Goal: Task Accomplishment & Management: Use online tool/utility

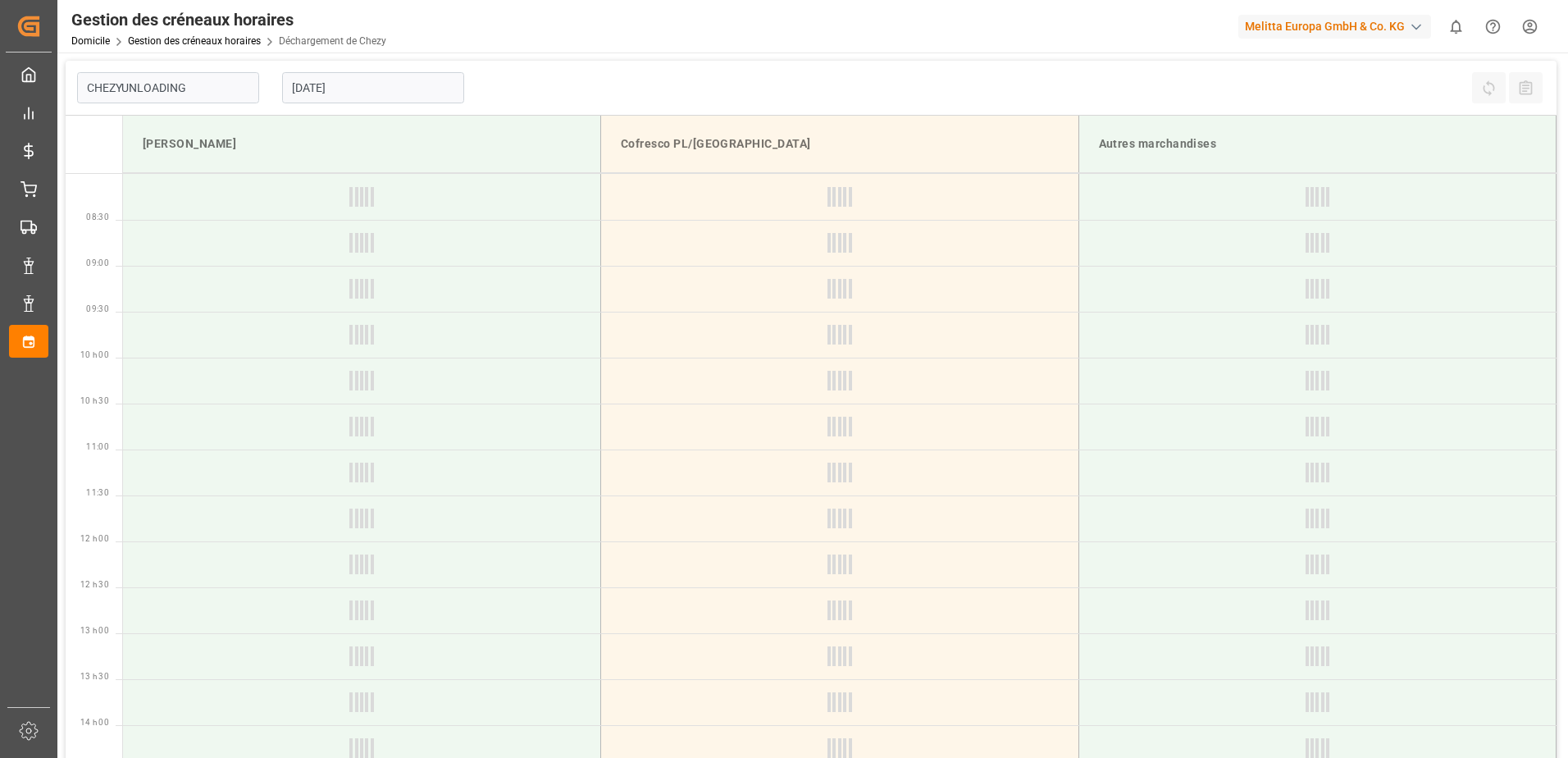
type input "Chezy Unloading"
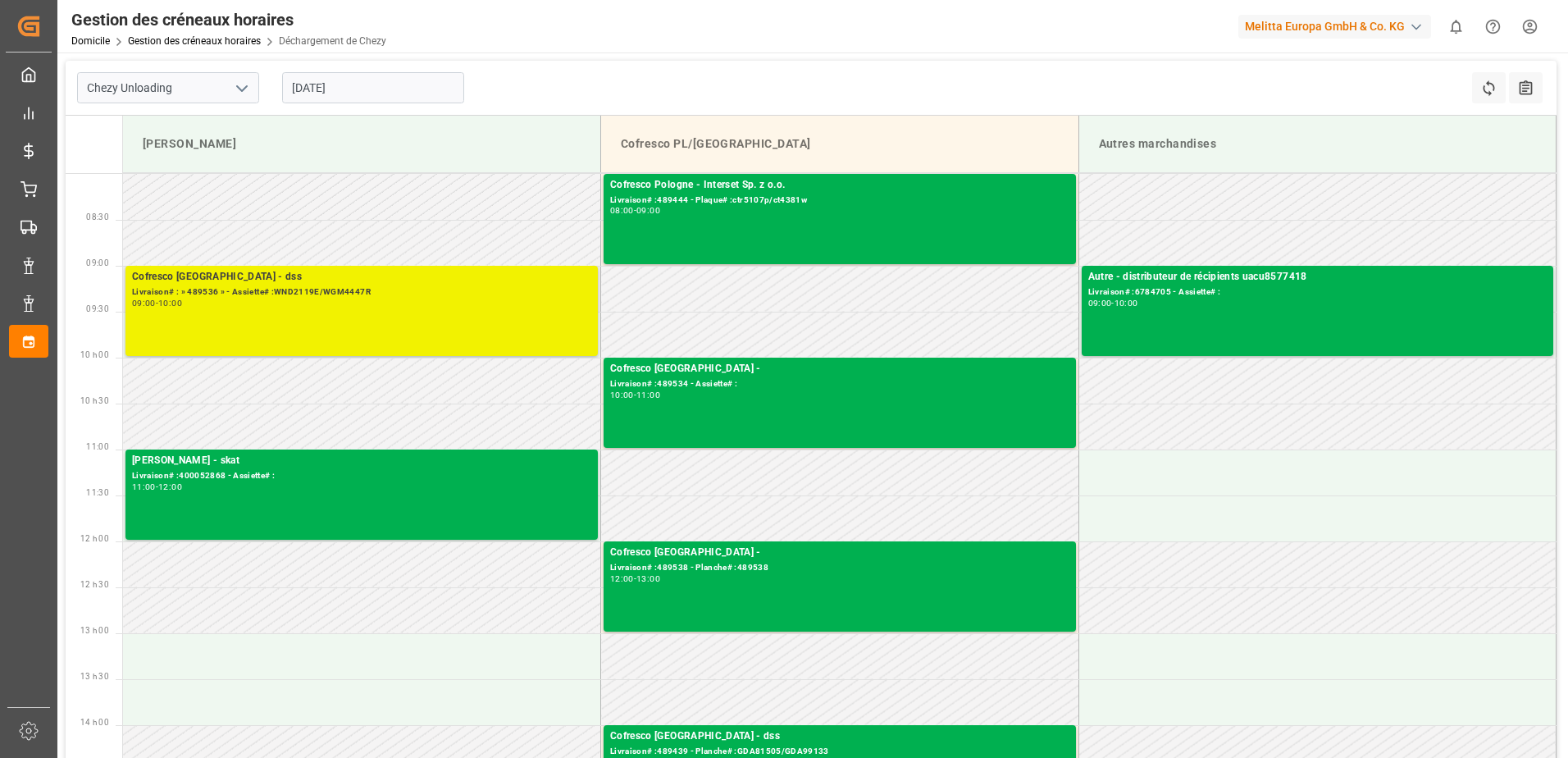
click at [443, 308] on div "Cofresco Pologne - dss Livraison# : » 489536 » - Assiette# :WND2119E/WGM4447R 0…" at bounding box center [361, 311] width 459 height 84
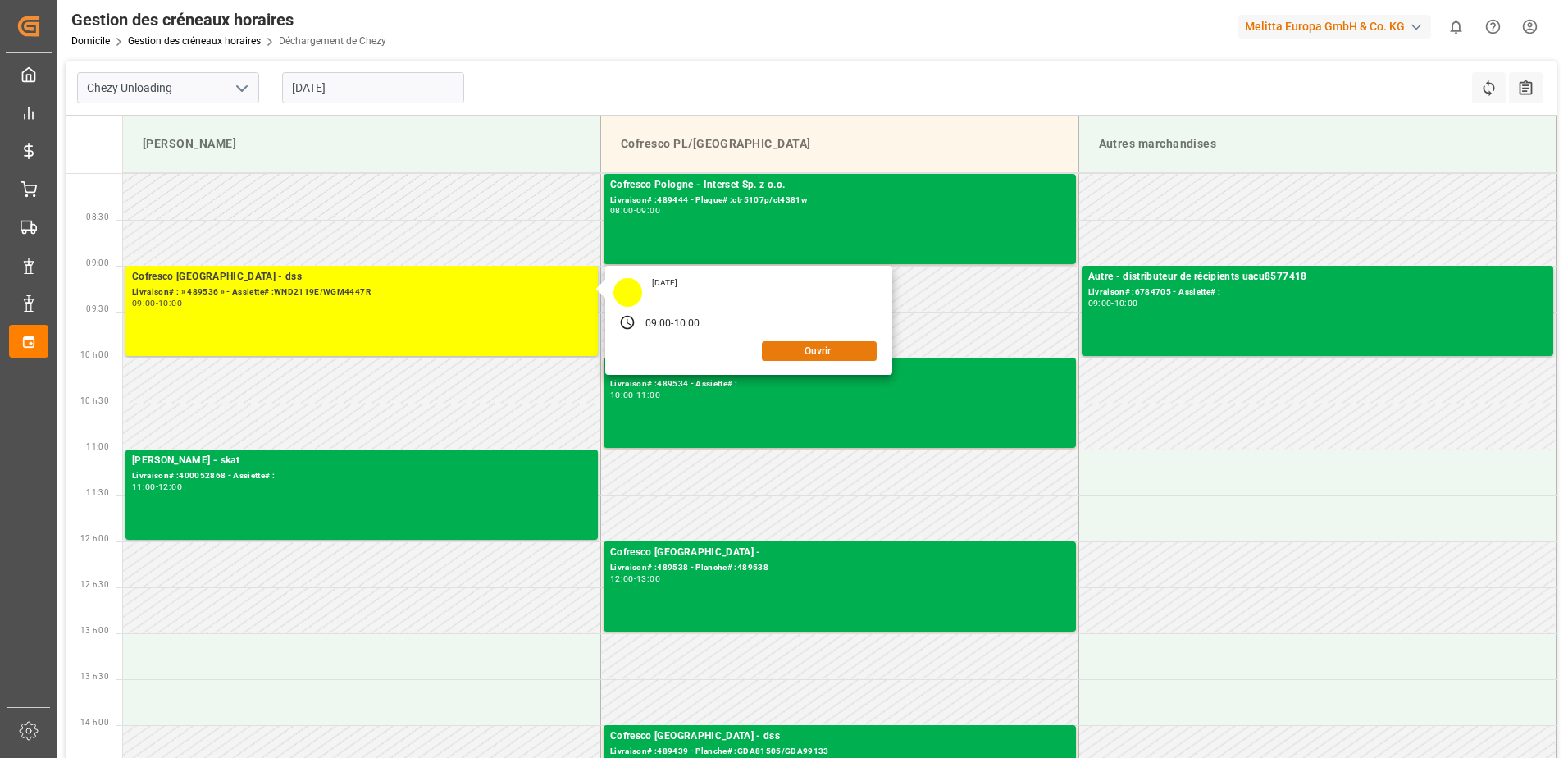
click at [856, 344] on button "Ouvrir" at bounding box center [819, 351] width 115 height 20
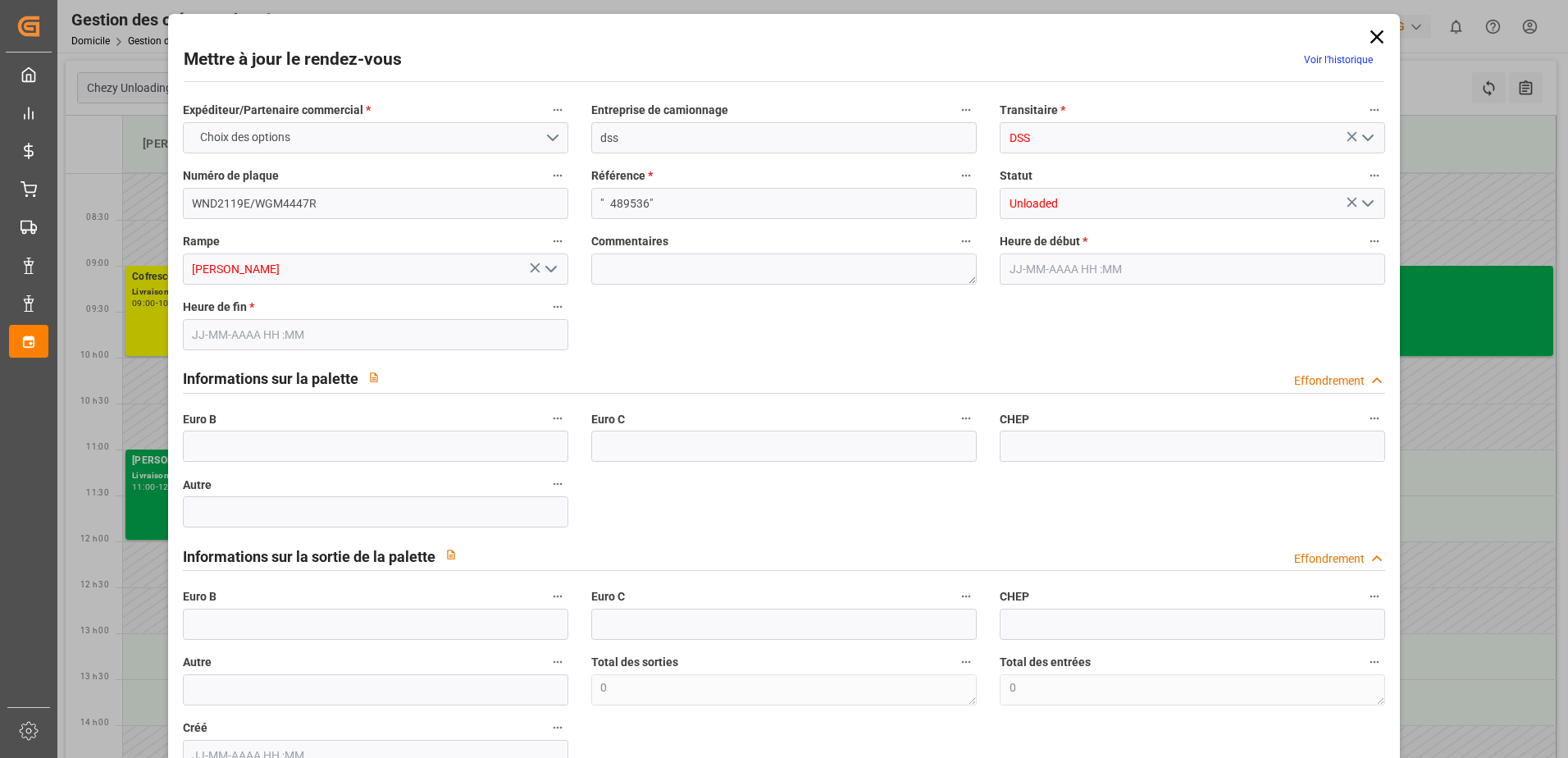
type input "[DATE] 09:00"
type input "[DATE] 10:00"
type input "[DATE] 06:54"
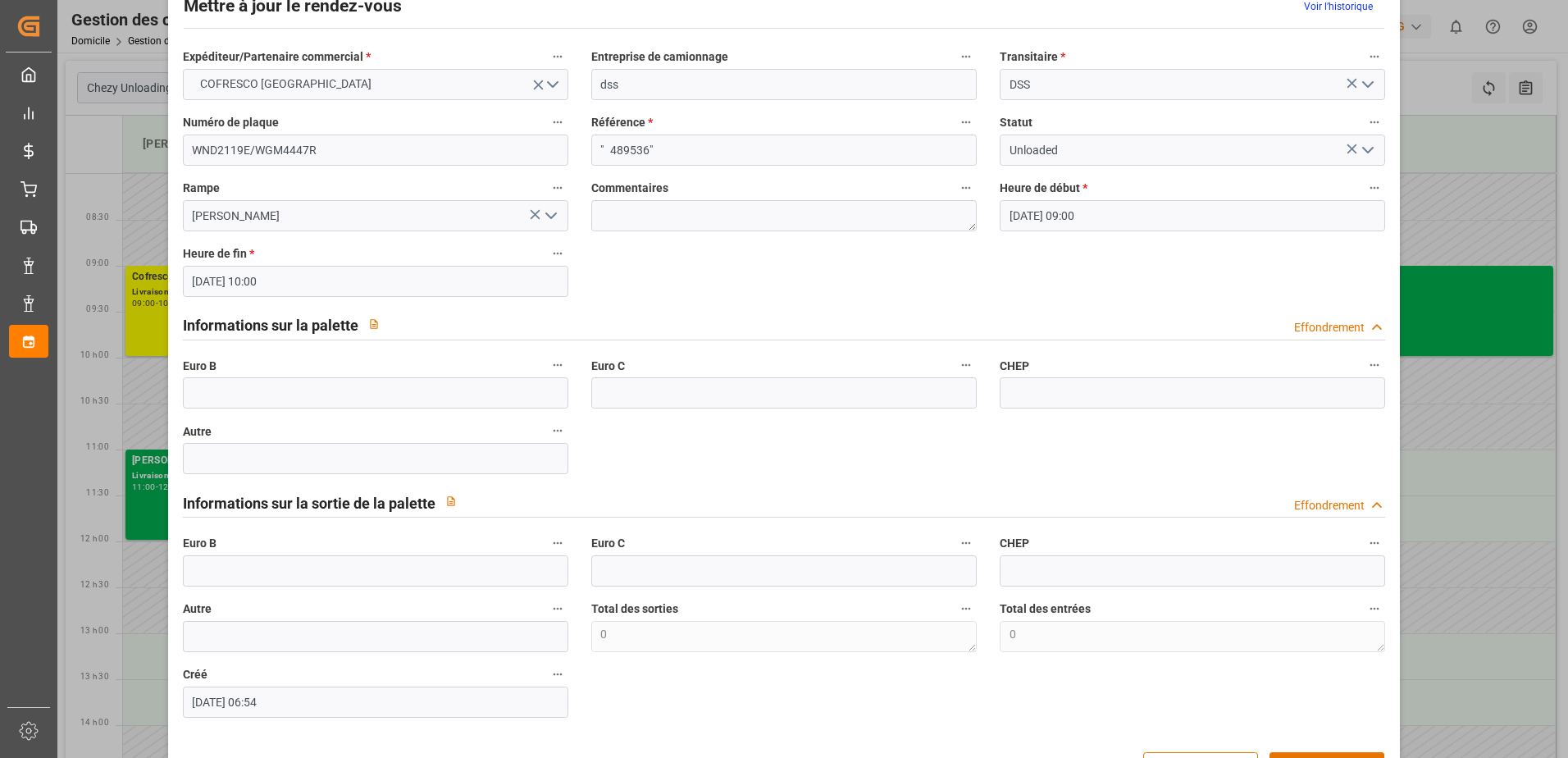
scroll to position [108, 0]
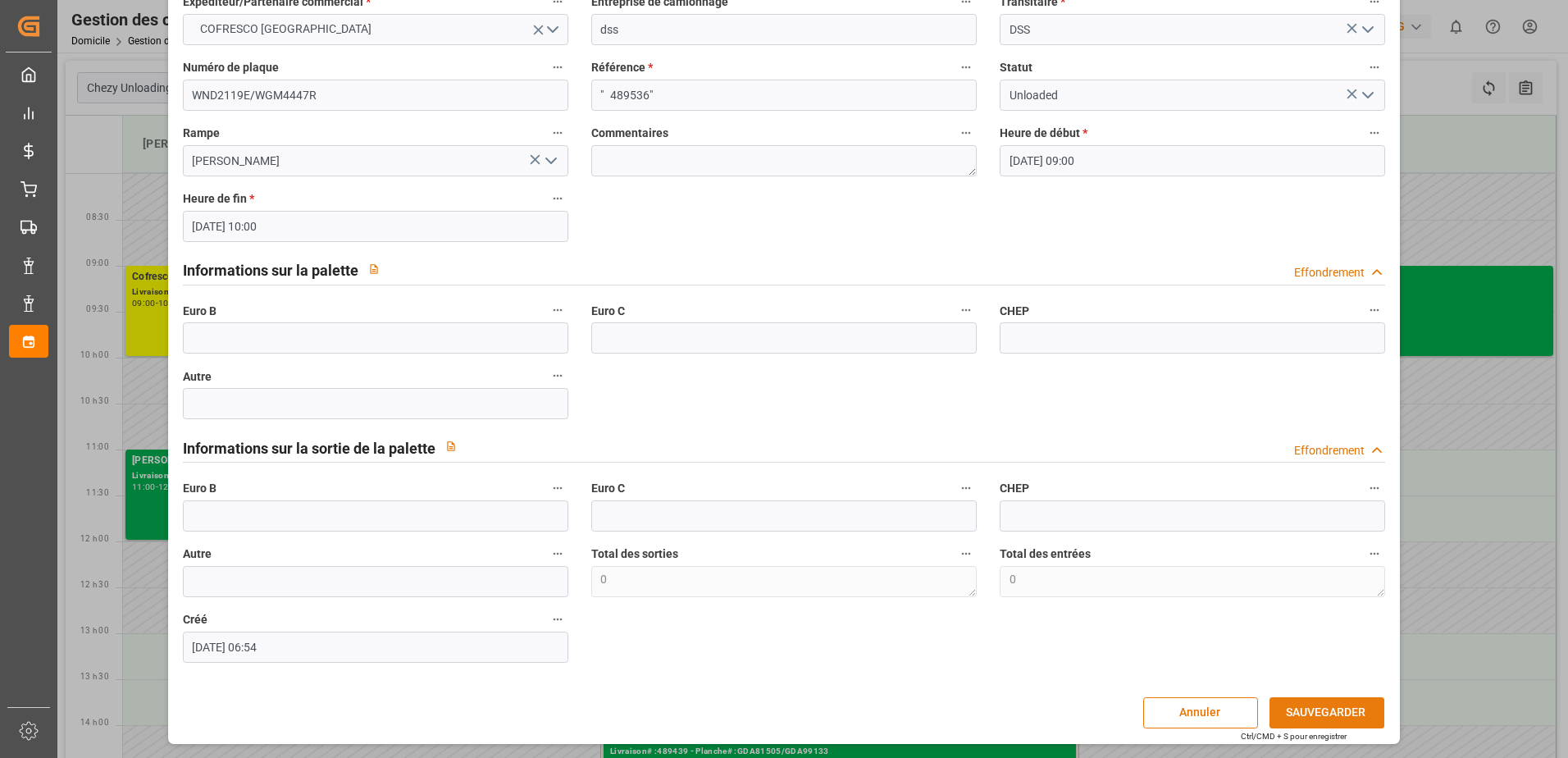
click at [1343, 714] on button "SAUVEGARDER" at bounding box center [1327, 712] width 115 height 31
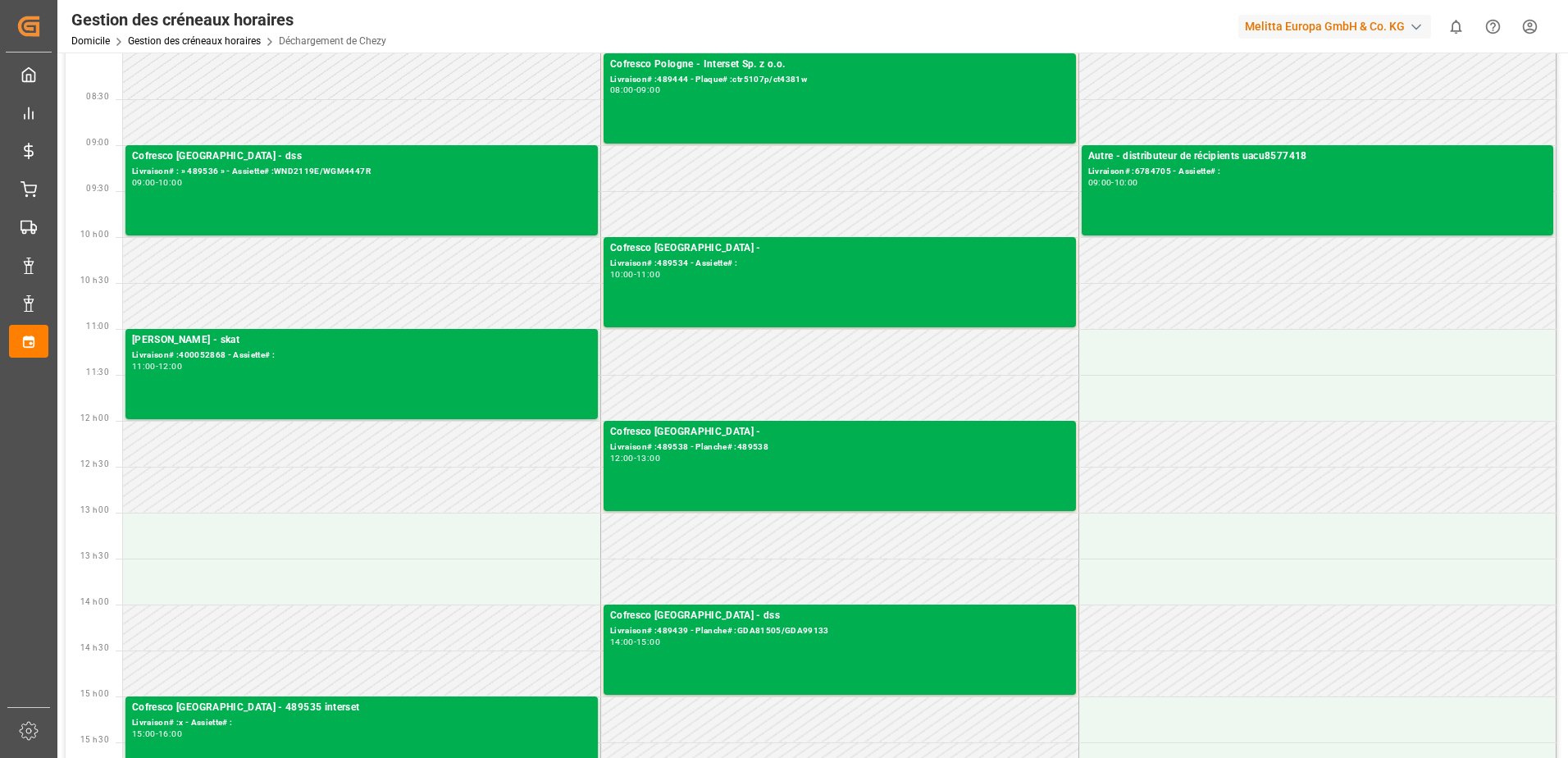
scroll to position [82, 0]
